Goal: Navigation & Orientation: Find specific page/section

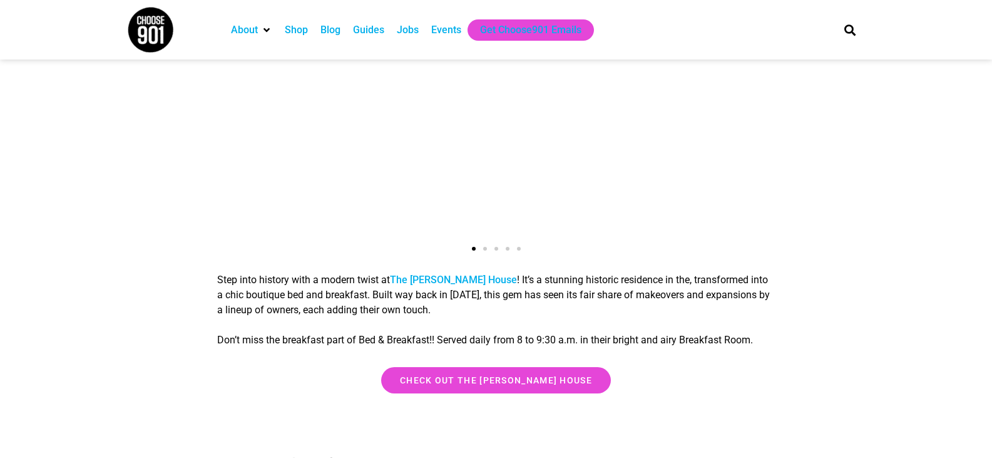
scroll to position [4383, 0]
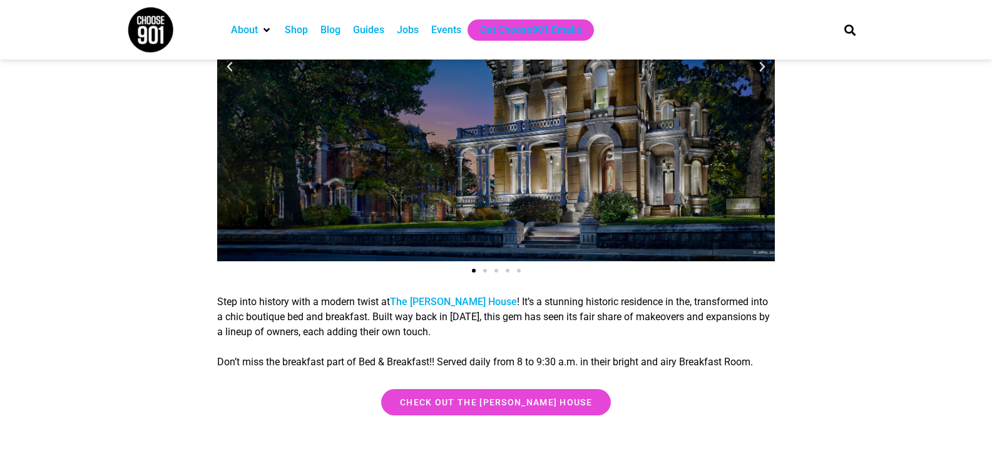
click at [729, 182] on div "A large, historic Victorian-style mansion is illuminated at night. The elaborat…" at bounding box center [496, 67] width 558 height 388
click at [762, 69] on icon "Next slide" at bounding box center [762, 67] width 13 height 13
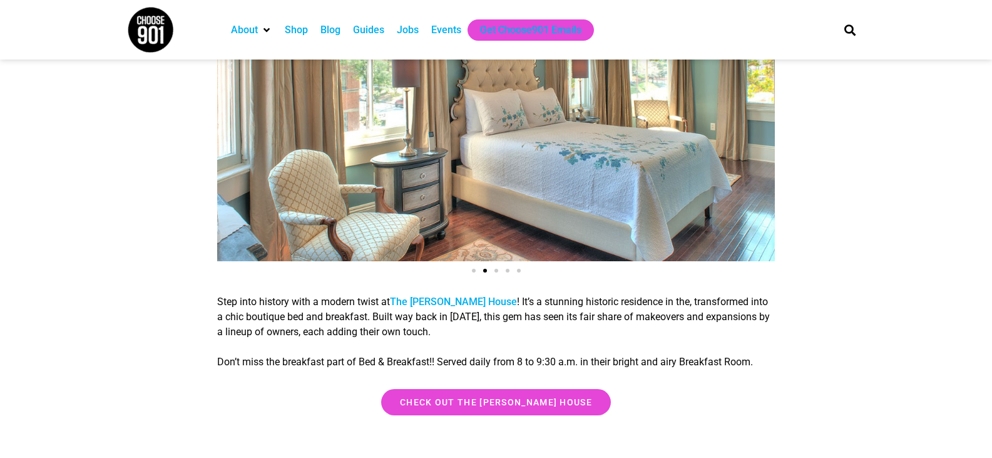
click at [762, 69] on icon "Next slide" at bounding box center [762, 67] width 13 height 13
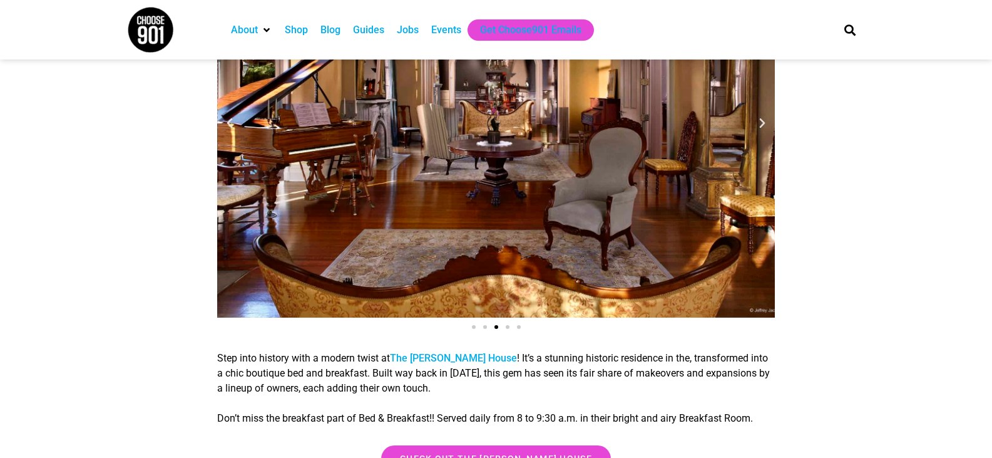
scroll to position [4257, 0]
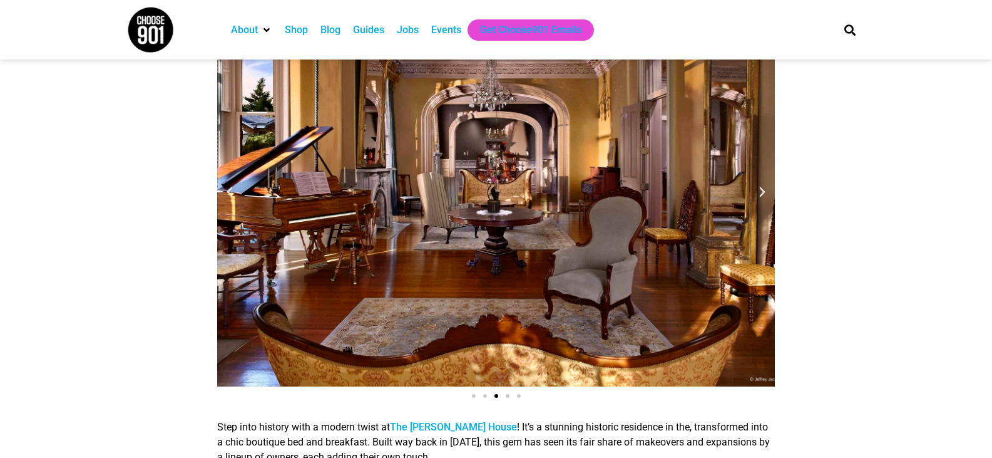
click at [768, 202] on div "A lavish, elegant interior in one of the boutique hotels in the heart of Memphi…" at bounding box center [496, 192] width 558 height 388
click at [765, 198] on icon "Next slide" at bounding box center [762, 192] width 13 height 13
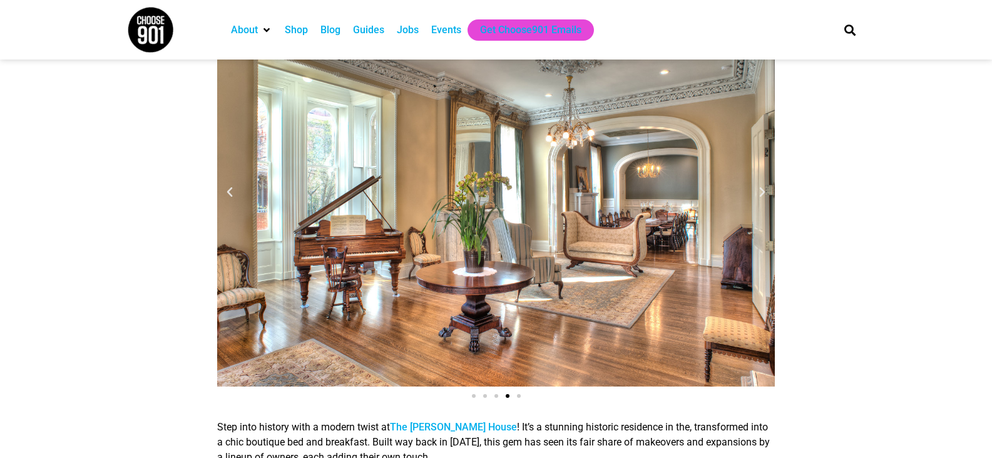
click at [765, 198] on icon "Next slide" at bounding box center [762, 192] width 13 height 13
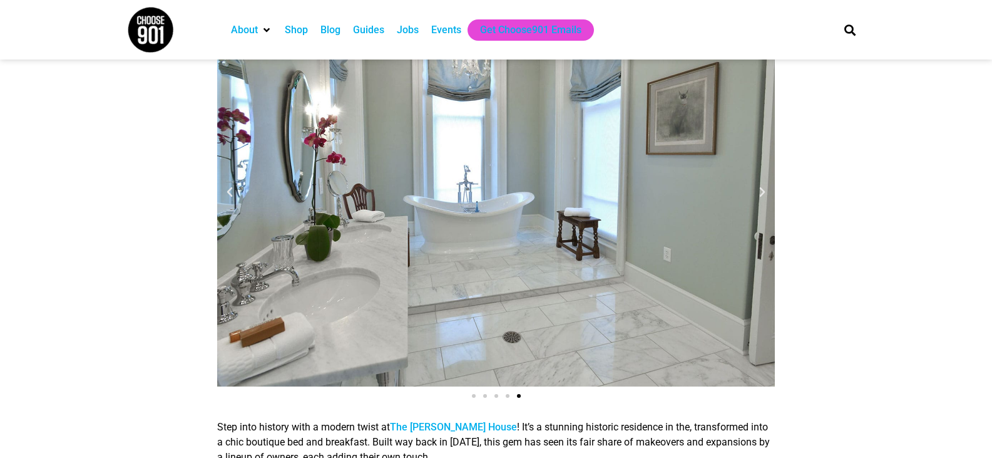
click at [766, 192] on icon "Next slide" at bounding box center [762, 192] width 13 height 13
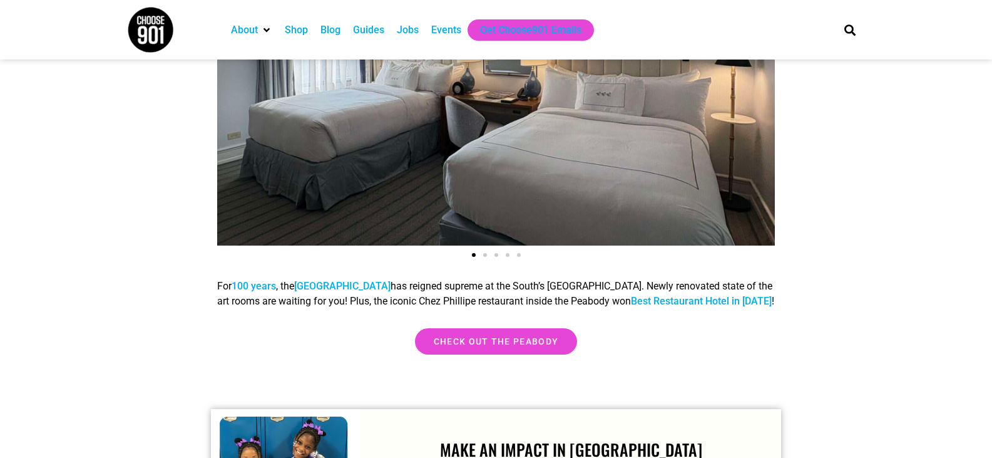
scroll to position [5510, 0]
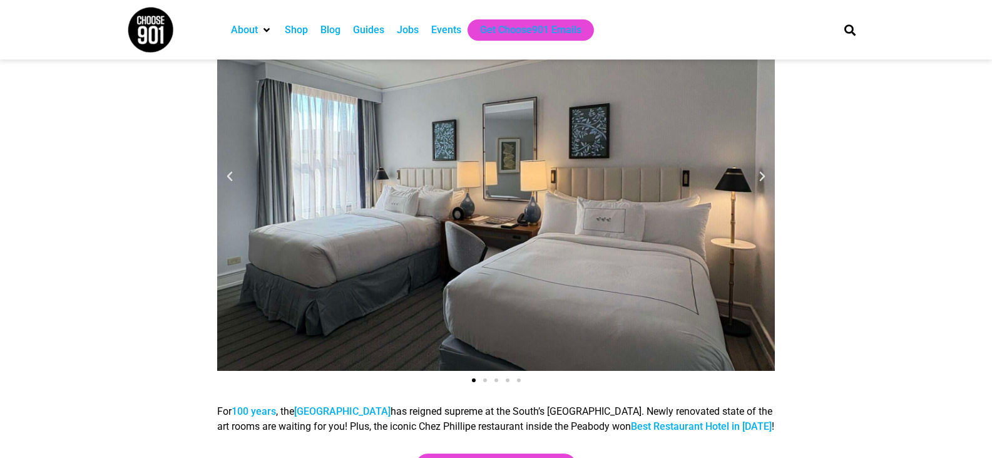
click at [758, 170] on icon "Next slide" at bounding box center [762, 176] width 13 height 13
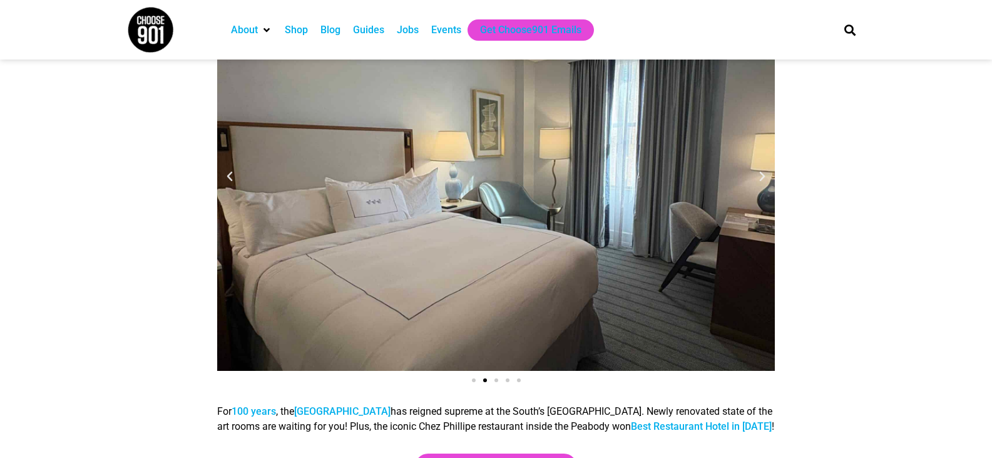
click at [758, 170] on icon "Next slide" at bounding box center [762, 176] width 13 height 13
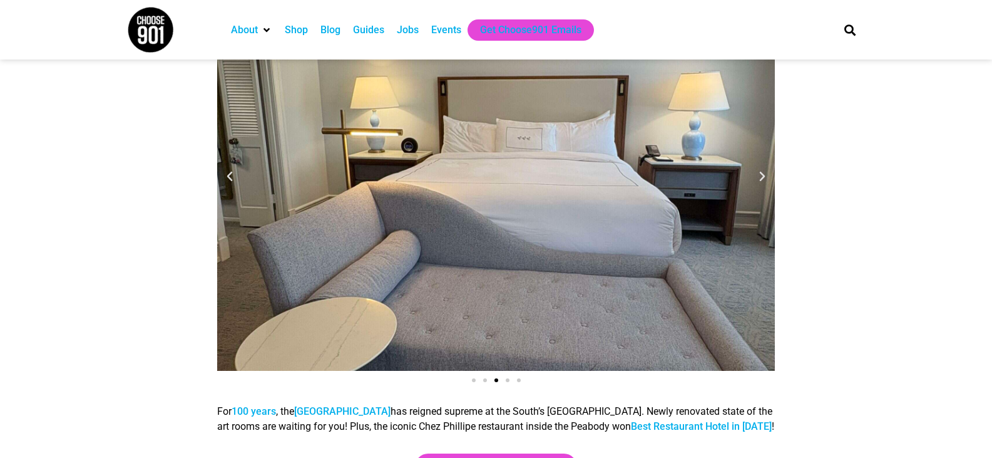
click at [758, 170] on icon "Next slide" at bounding box center [762, 176] width 13 height 13
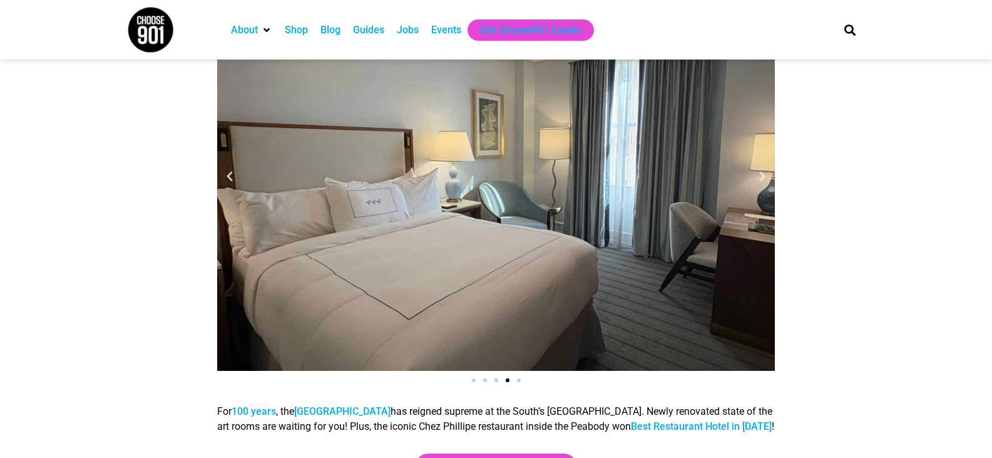
click at [758, 170] on icon "Next slide" at bounding box center [762, 176] width 13 height 13
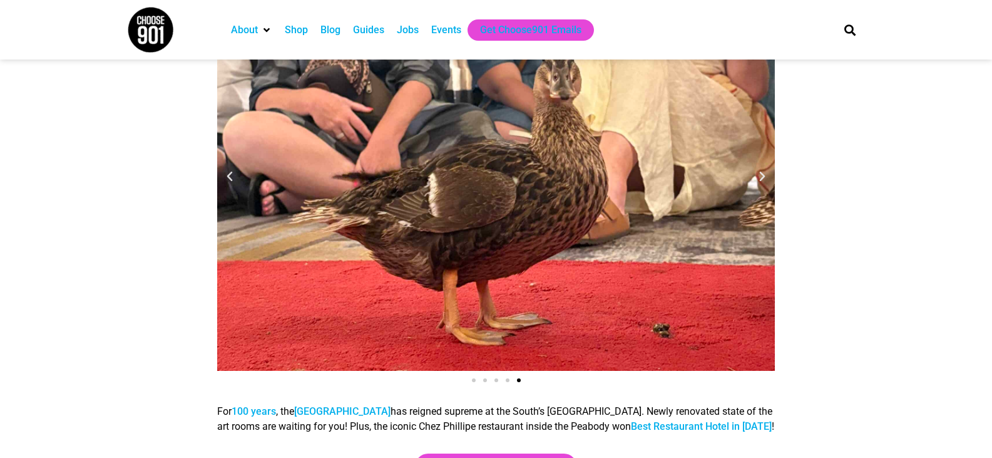
click at [758, 170] on icon "Next slide" at bounding box center [762, 176] width 13 height 13
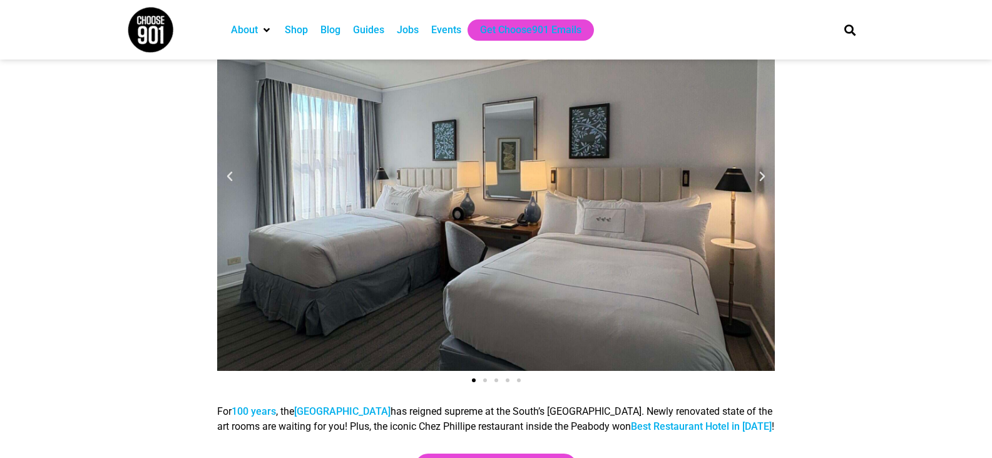
click at [758, 170] on icon "Next slide" at bounding box center [762, 176] width 13 height 13
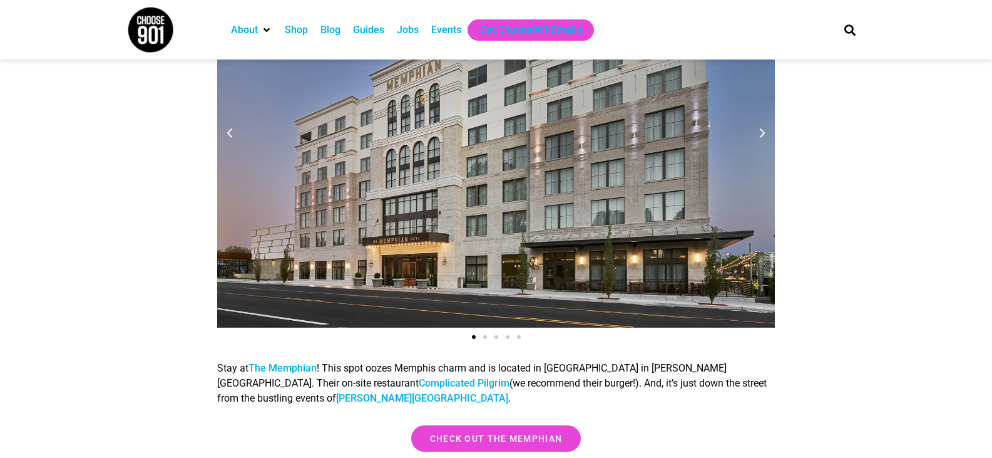
scroll to position [4946, 0]
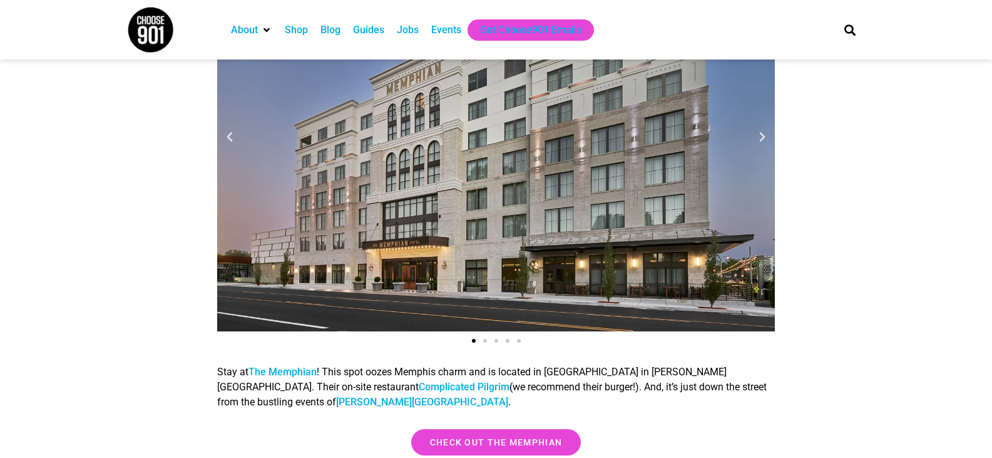
click at [763, 152] on div "1 / 5" at bounding box center [496, 137] width 558 height 388
click at [766, 143] on icon "Next slide" at bounding box center [762, 137] width 13 height 13
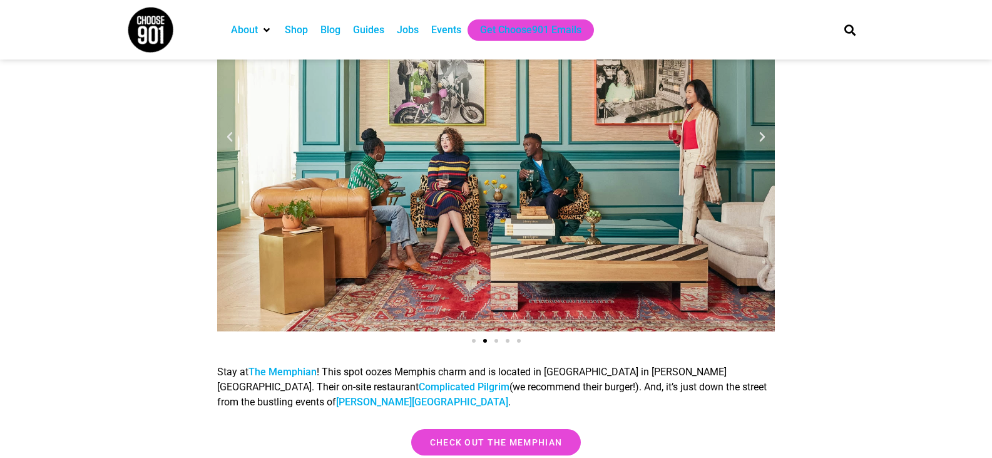
click at [764, 136] on icon "Next slide" at bounding box center [762, 137] width 13 height 13
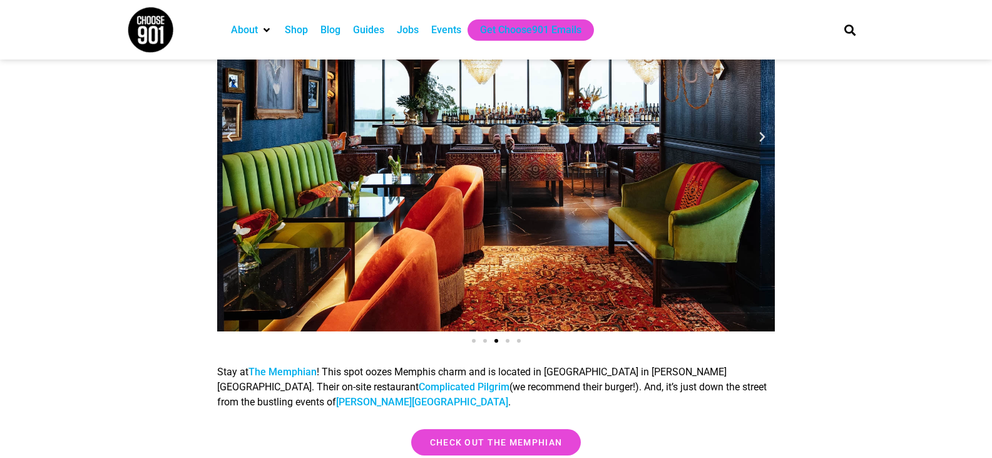
click at [764, 136] on icon "Next slide" at bounding box center [762, 137] width 13 height 13
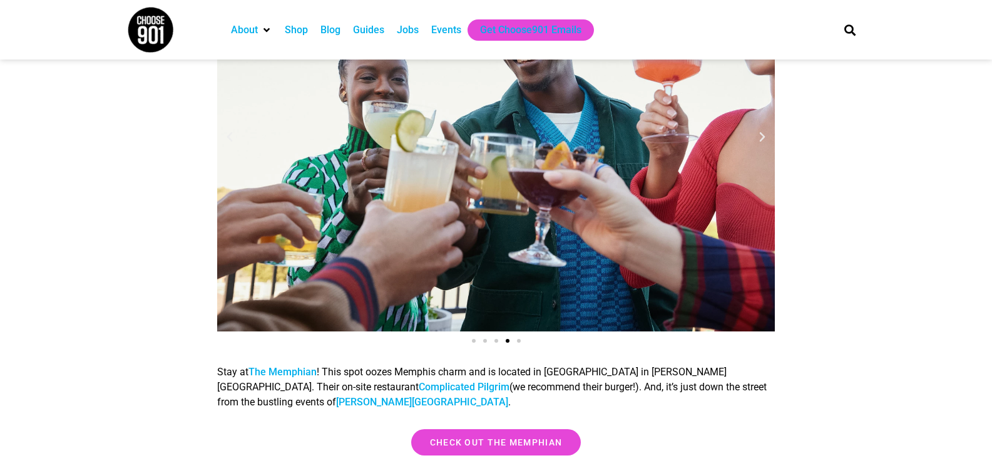
click at [764, 136] on icon "Next slide" at bounding box center [762, 137] width 13 height 13
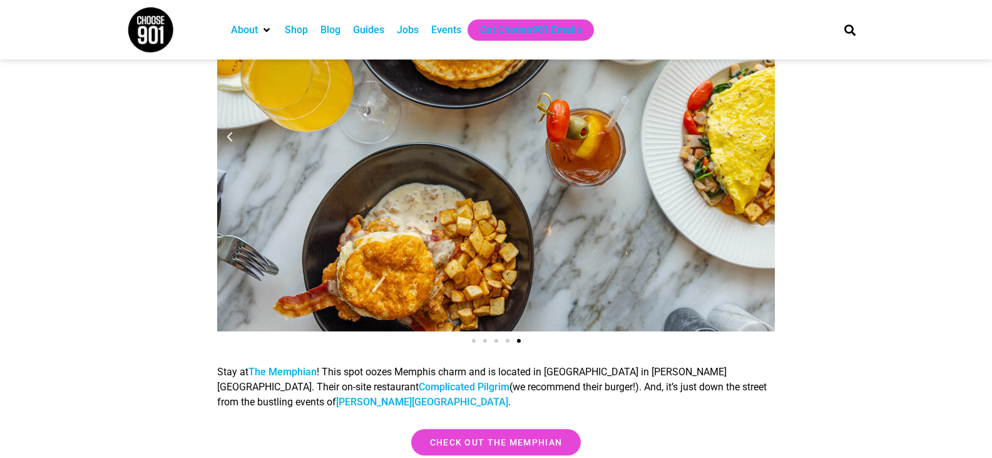
click at [764, 136] on icon "Next slide" at bounding box center [762, 137] width 13 height 13
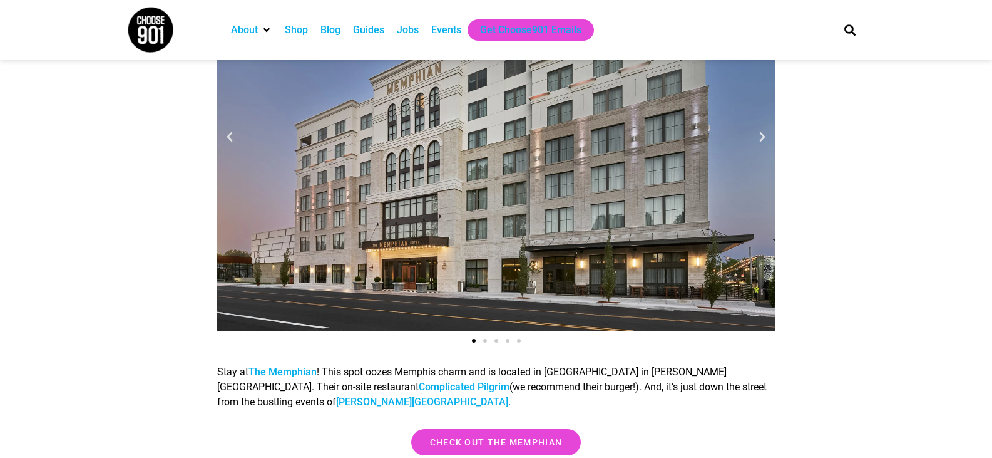
click at [764, 136] on icon "Next slide" at bounding box center [762, 137] width 13 height 13
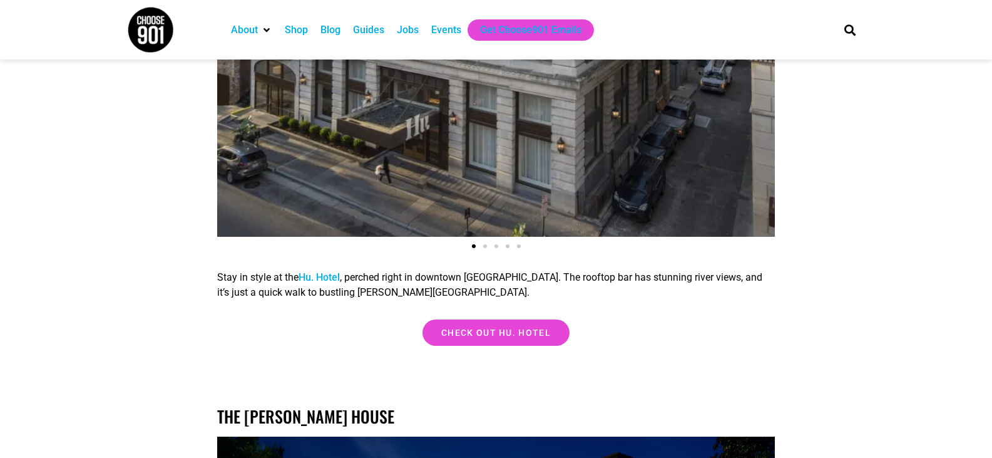
scroll to position [3694, 0]
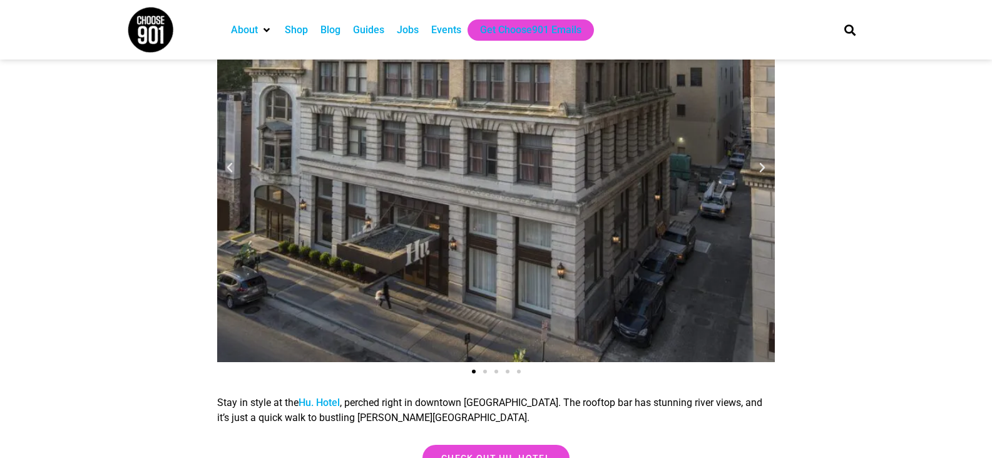
click at [761, 171] on icon "Next slide" at bounding box center [762, 168] width 13 height 13
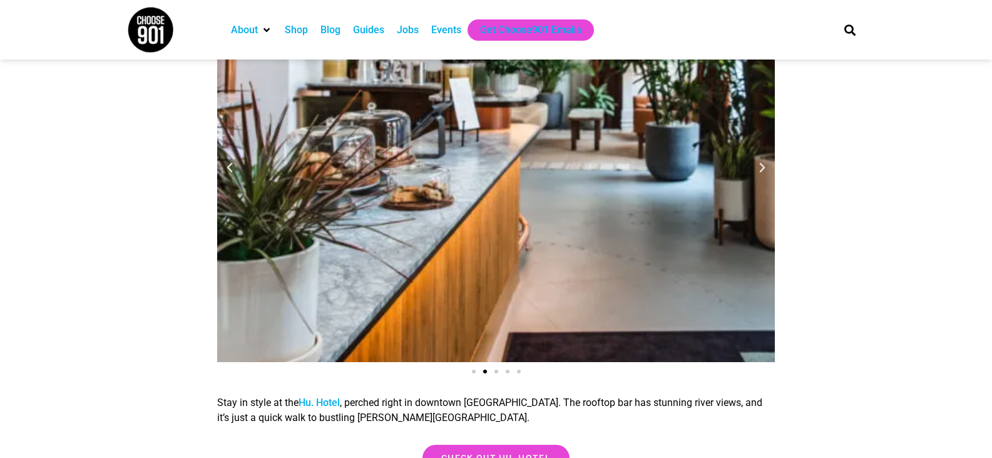
click at [761, 171] on icon "Next slide" at bounding box center [762, 168] width 13 height 13
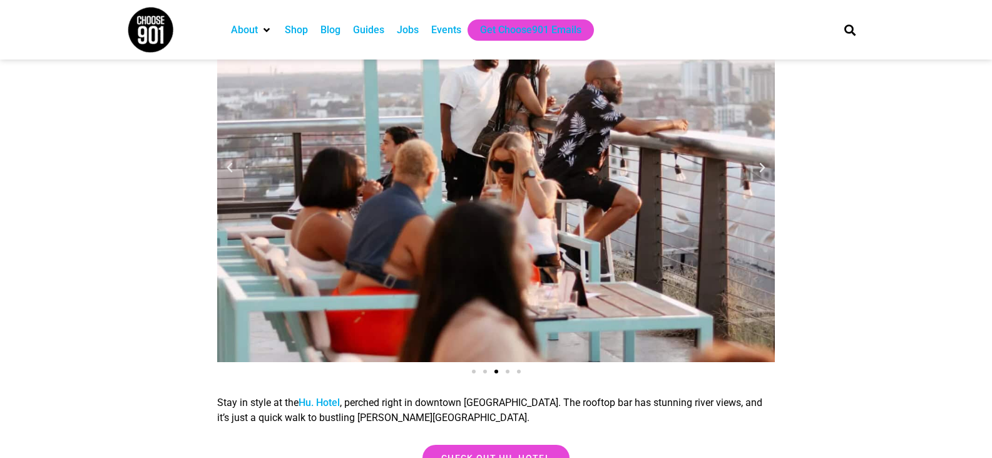
click at [761, 171] on icon "Next slide" at bounding box center [762, 168] width 13 height 13
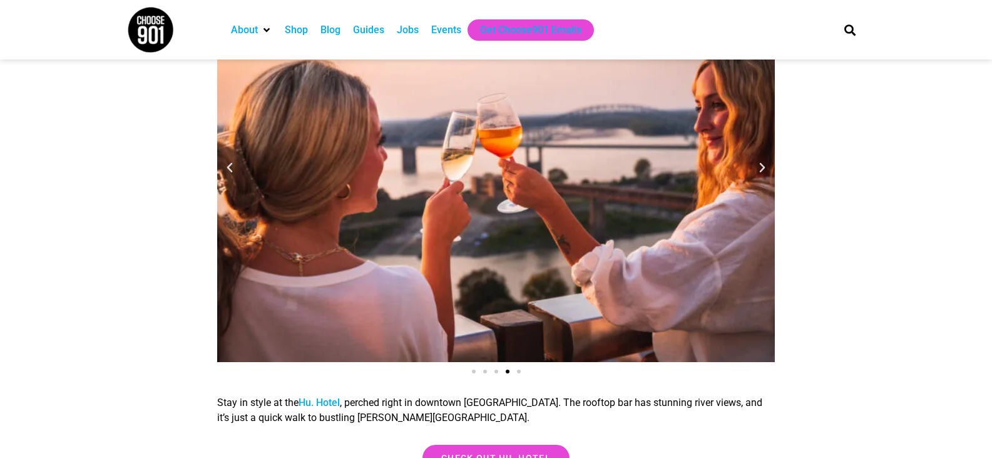
click at [761, 171] on icon "Next slide" at bounding box center [762, 168] width 13 height 13
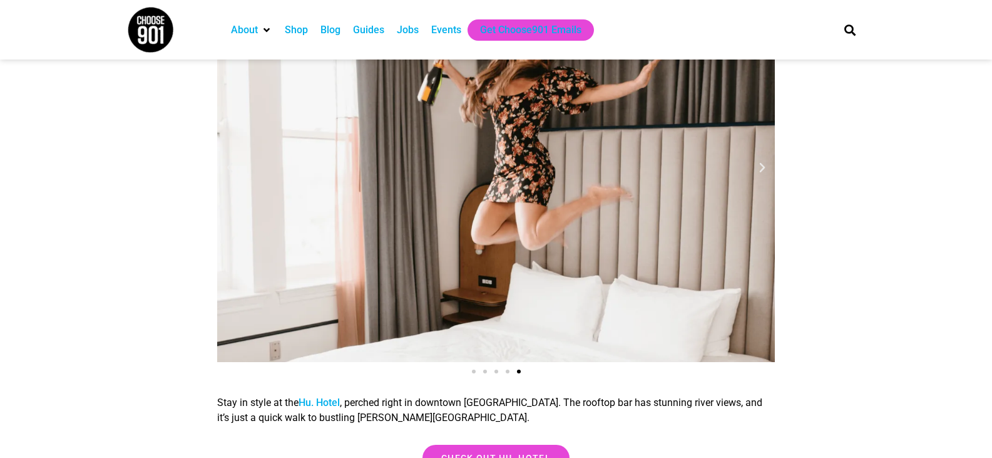
click at [761, 171] on icon "Next slide" at bounding box center [762, 168] width 13 height 13
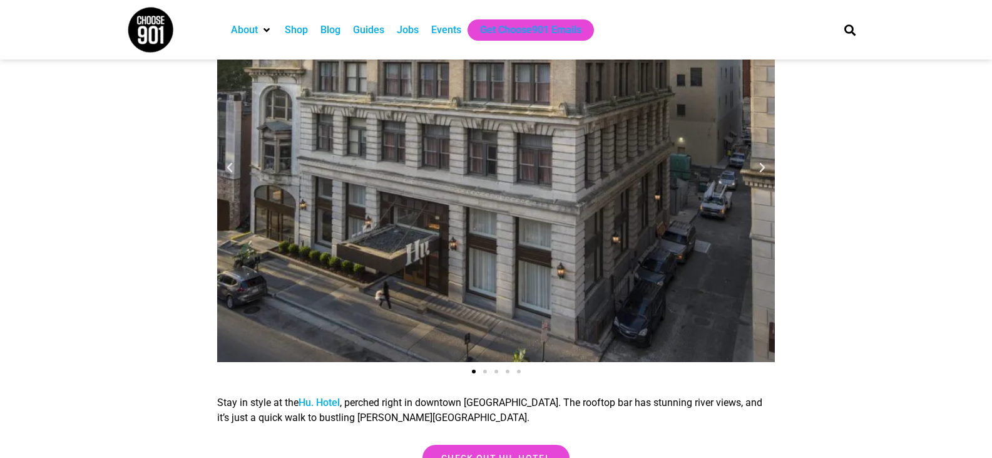
click at [761, 171] on icon "Next slide" at bounding box center [762, 168] width 13 height 13
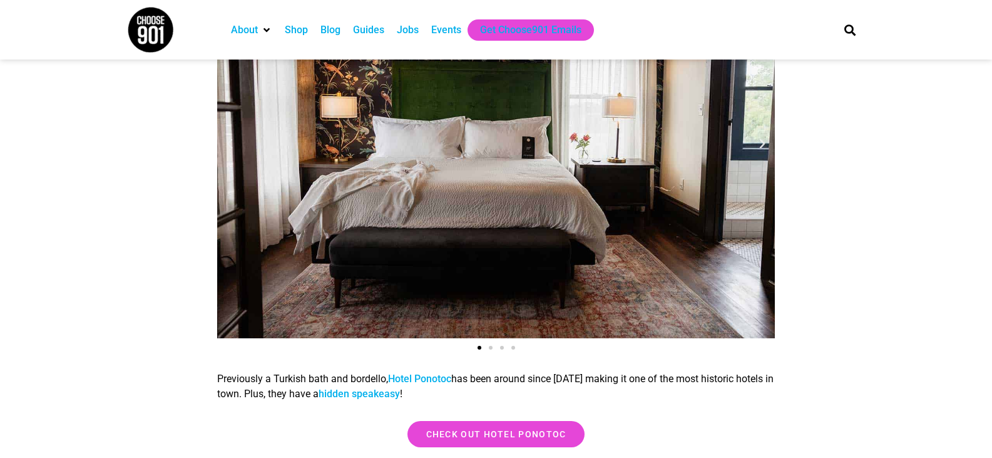
scroll to position [3130, 0]
click at [763, 147] on icon "Next slide" at bounding box center [762, 143] width 13 height 13
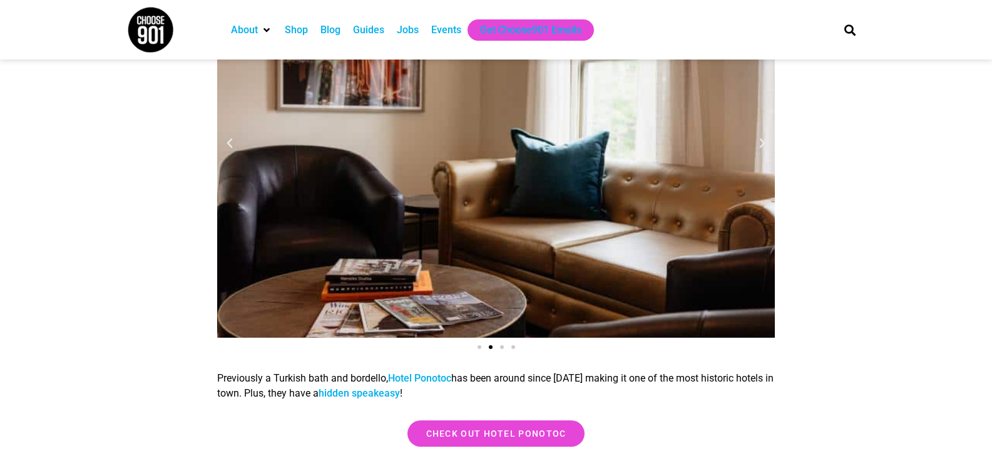
click at [763, 147] on icon "Next slide" at bounding box center [762, 143] width 13 height 13
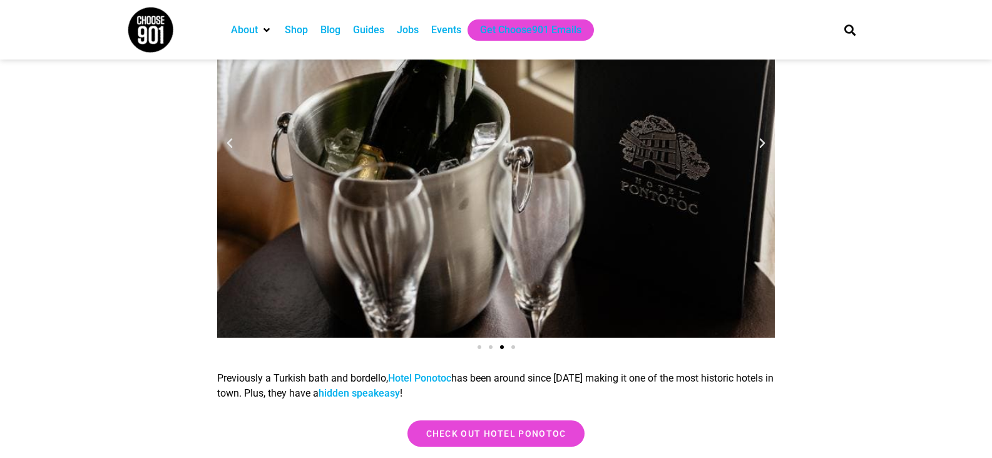
click at [763, 147] on icon "Next slide" at bounding box center [762, 143] width 13 height 13
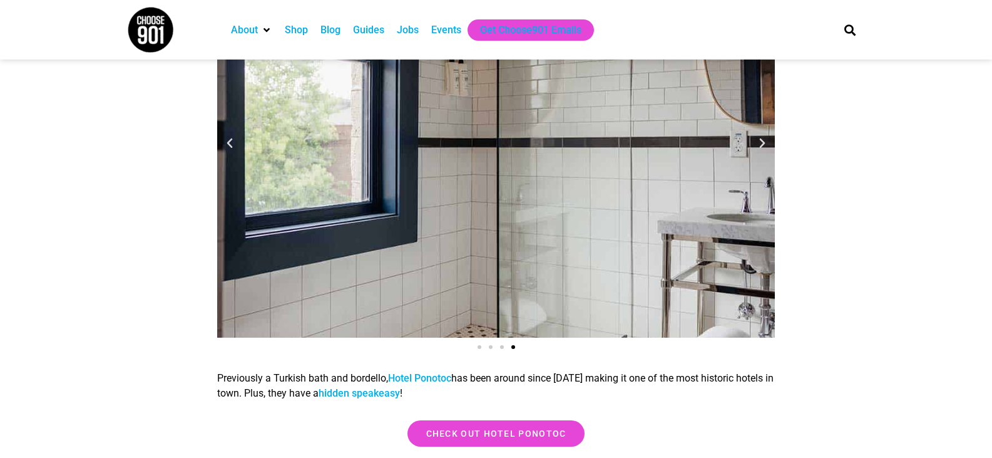
click at [763, 147] on icon "Next slide" at bounding box center [762, 143] width 13 height 13
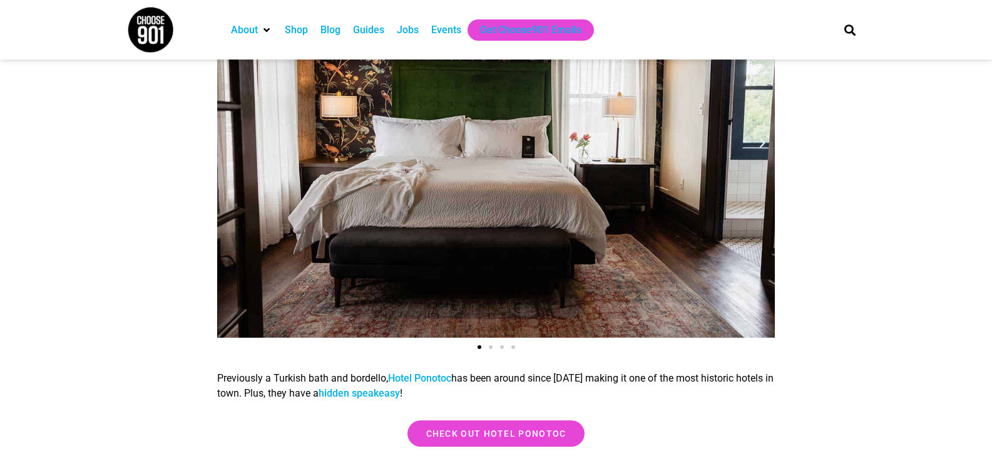
click at [763, 147] on icon "Next slide" at bounding box center [762, 143] width 13 height 13
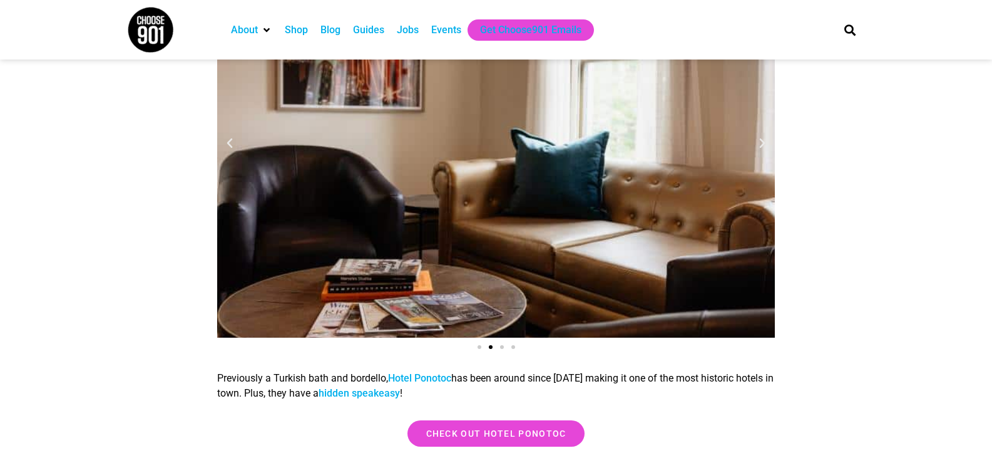
click at [763, 147] on icon "Next slide" at bounding box center [762, 143] width 13 height 13
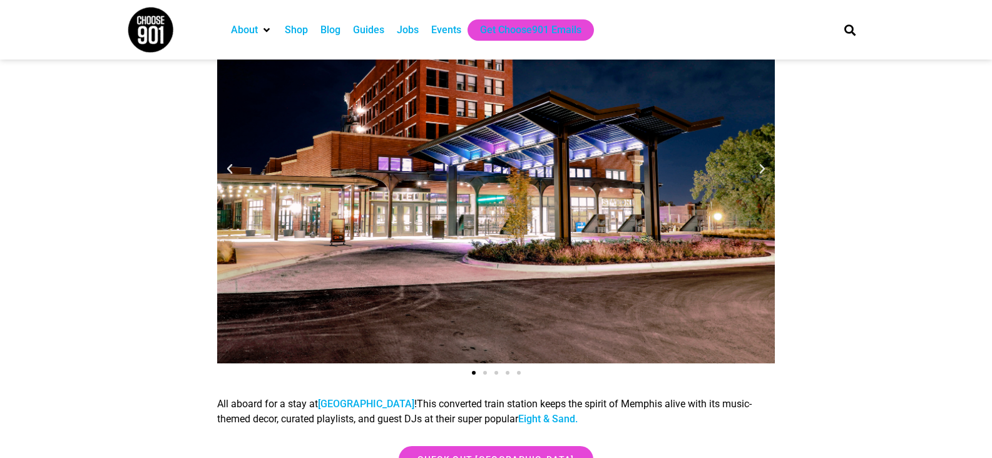
scroll to position [2504, 0]
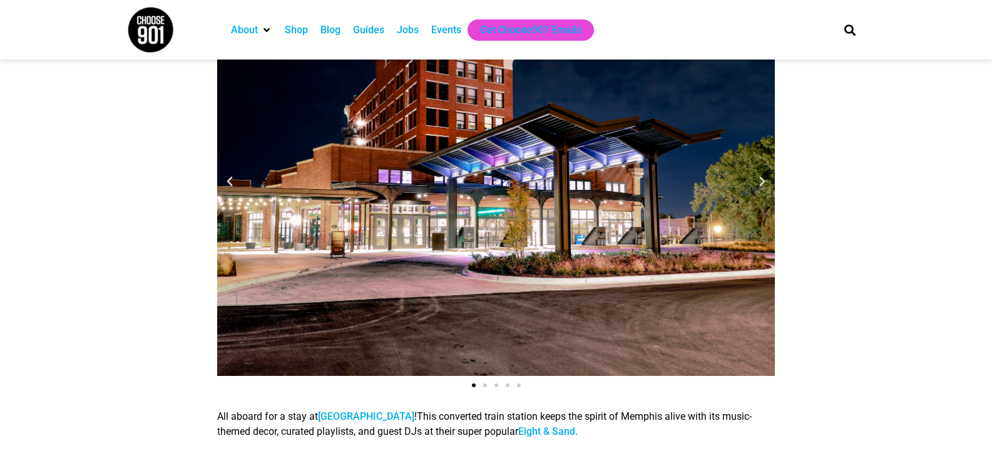
click at [764, 185] on icon "Next slide" at bounding box center [762, 181] width 13 height 13
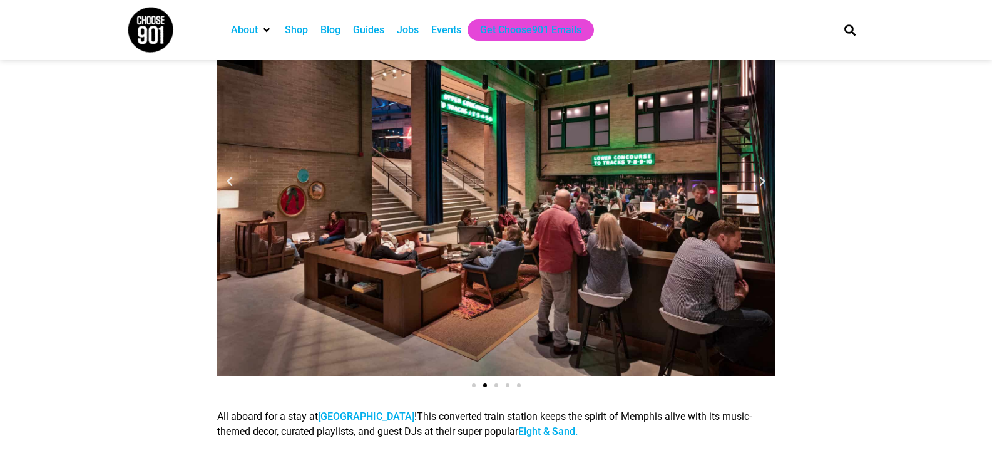
click at [764, 185] on icon "Next slide" at bounding box center [762, 181] width 13 height 13
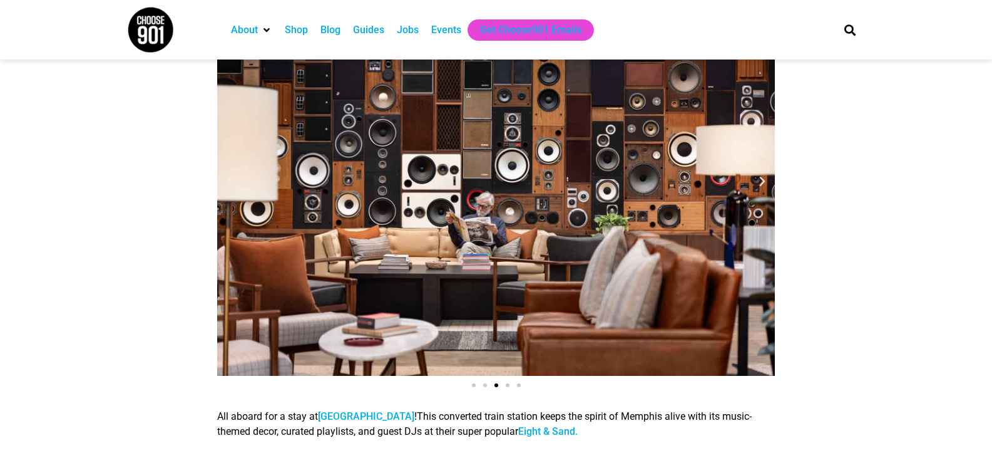
click at [764, 185] on icon "Next slide" at bounding box center [762, 181] width 13 height 13
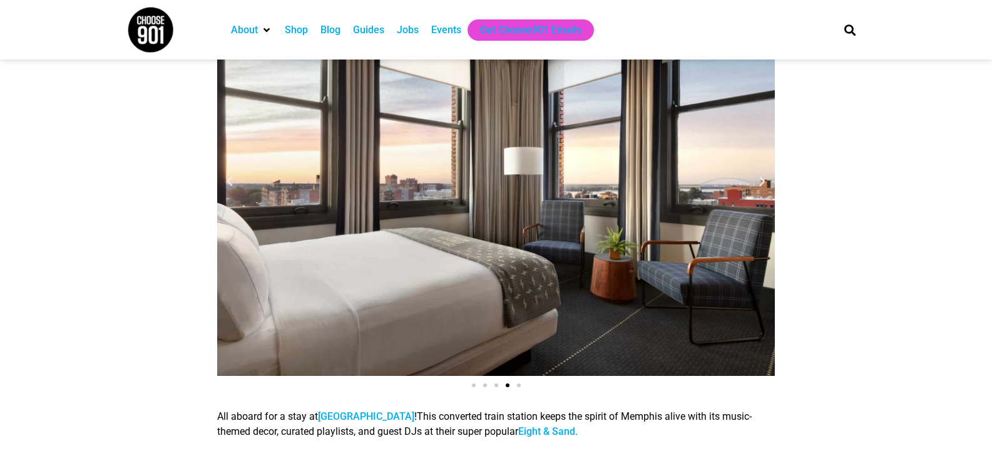
click at [764, 185] on icon "Next slide" at bounding box center [762, 181] width 13 height 13
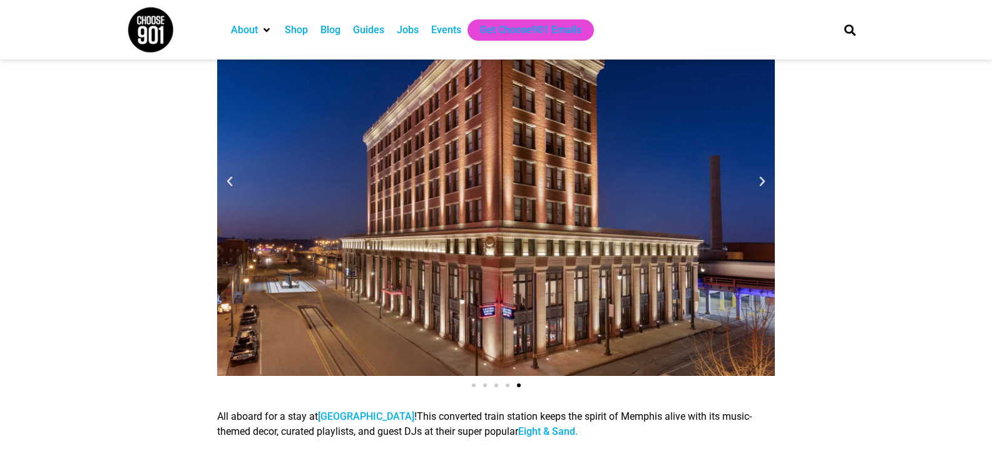
click at [764, 185] on icon "Next slide" at bounding box center [762, 181] width 13 height 13
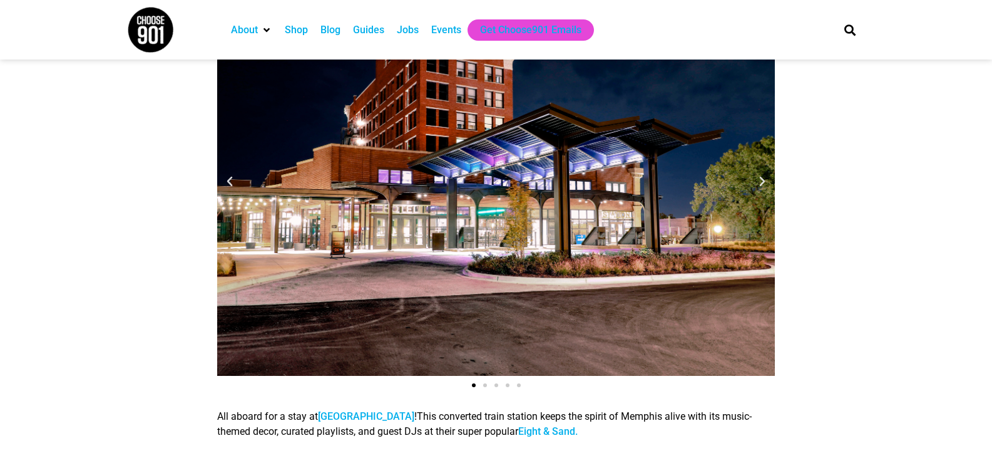
click at [764, 185] on icon "Next slide" at bounding box center [762, 181] width 13 height 13
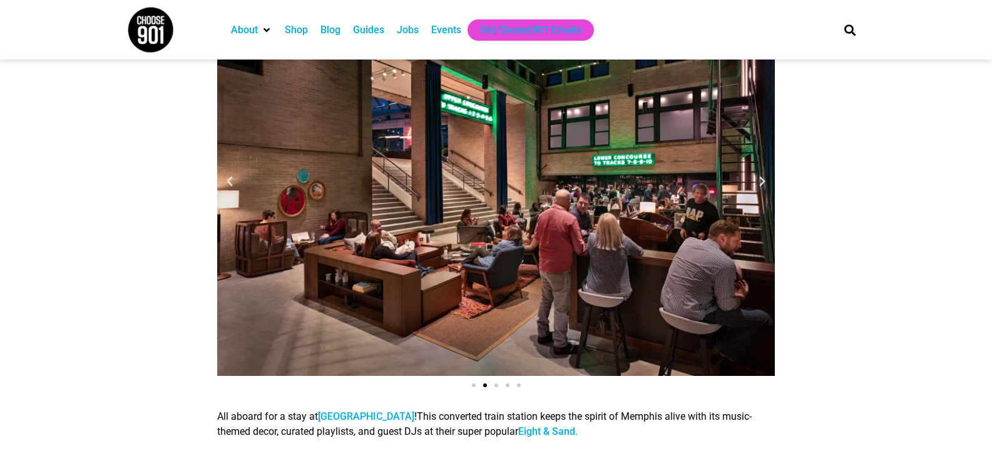
click at [764, 185] on icon "Next slide" at bounding box center [762, 181] width 13 height 13
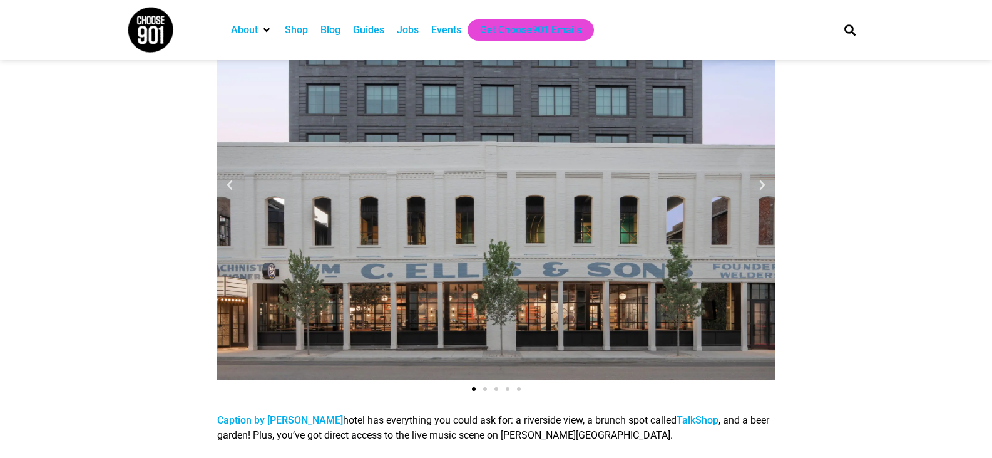
scroll to position [1753, 0]
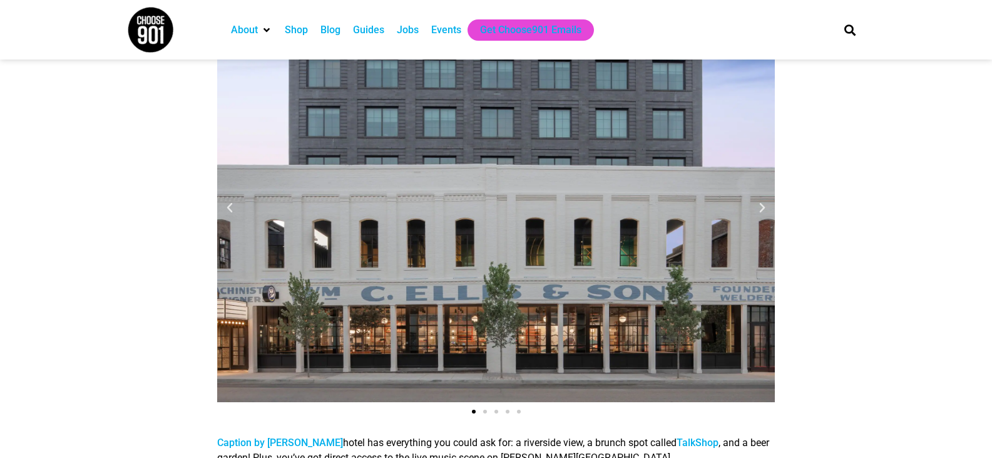
click at [763, 213] on icon "Next slide" at bounding box center [762, 208] width 13 height 13
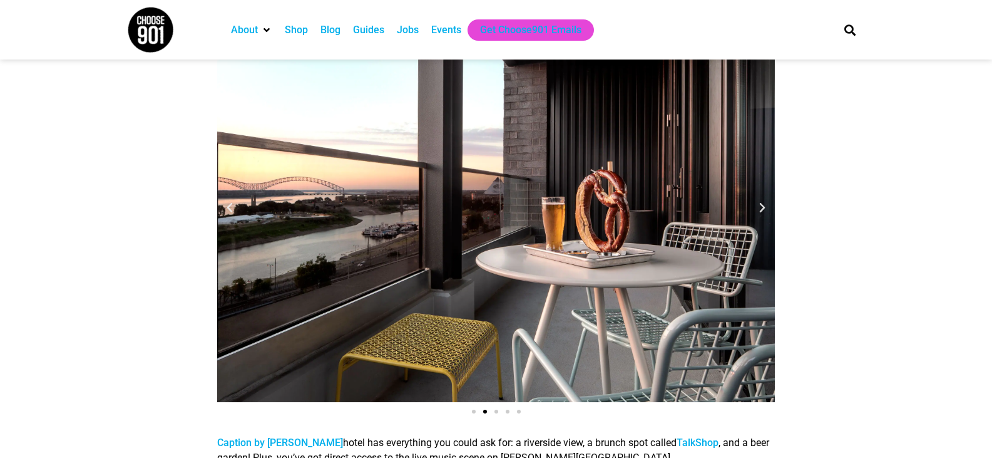
click at [763, 213] on icon "Next slide" at bounding box center [762, 208] width 13 height 13
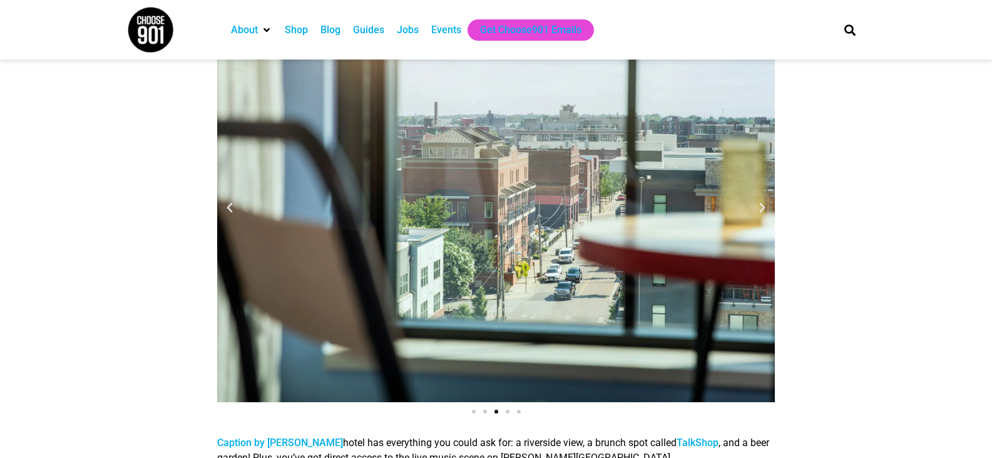
click at [763, 213] on icon "Next slide" at bounding box center [762, 208] width 13 height 13
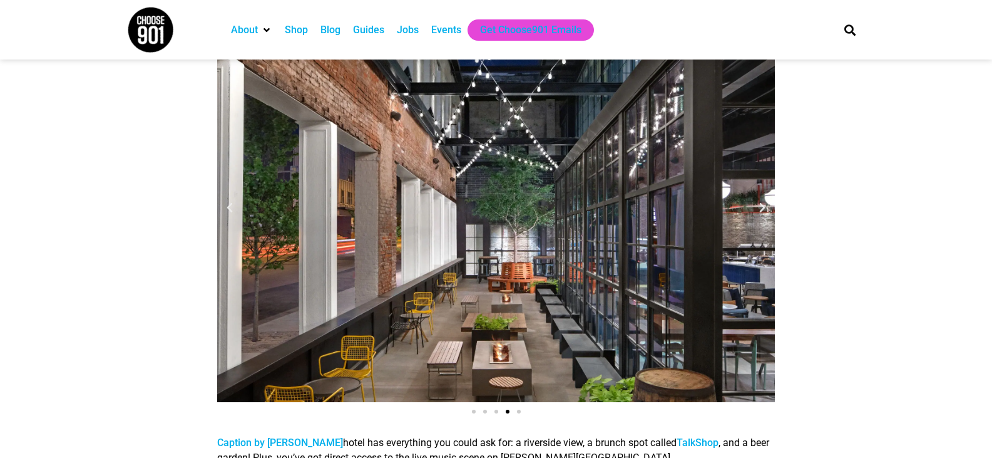
click at [763, 213] on icon "Next slide" at bounding box center [762, 208] width 13 height 13
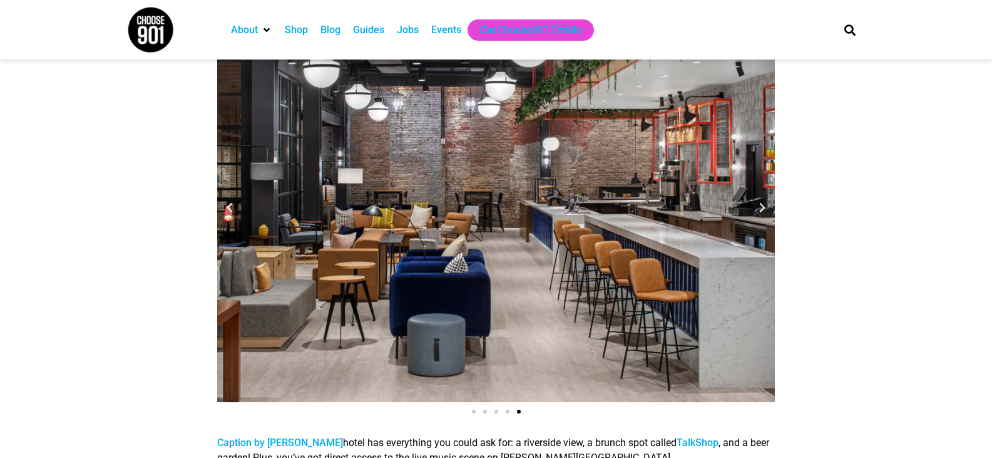
click at [763, 213] on icon "Next slide" at bounding box center [762, 208] width 13 height 13
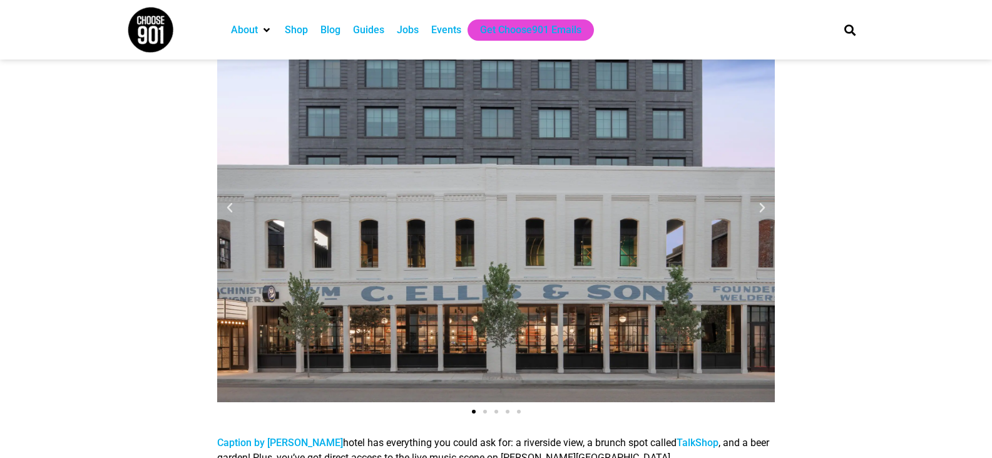
click at [763, 213] on icon "Next slide" at bounding box center [762, 208] width 13 height 13
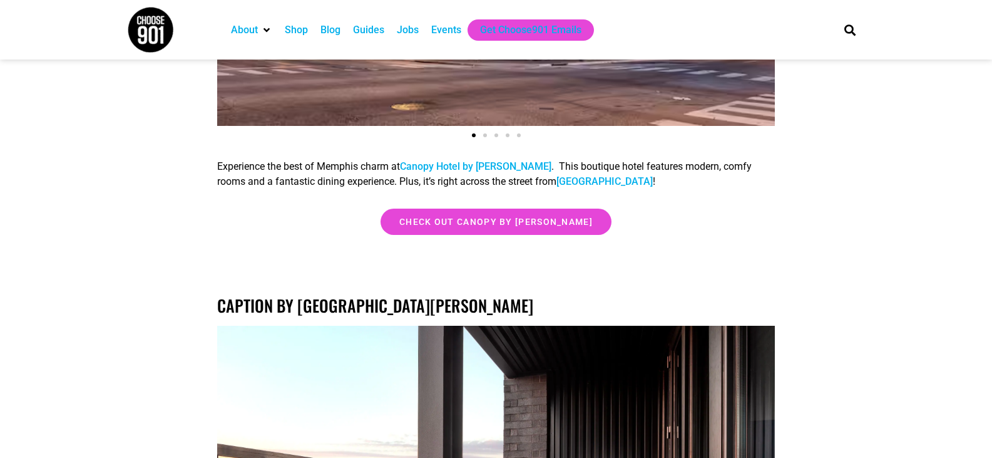
scroll to position [1315, 0]
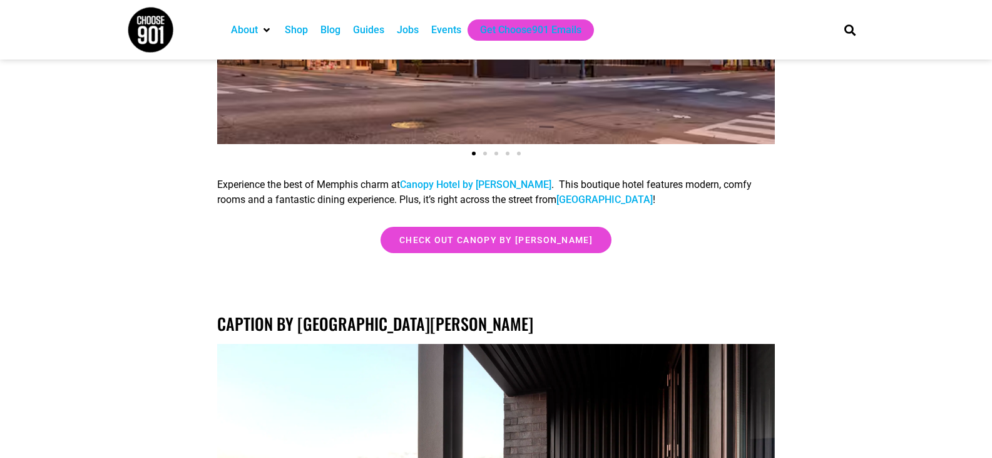
scroll to position [1440, 0]
